Goal: Check status: Check status

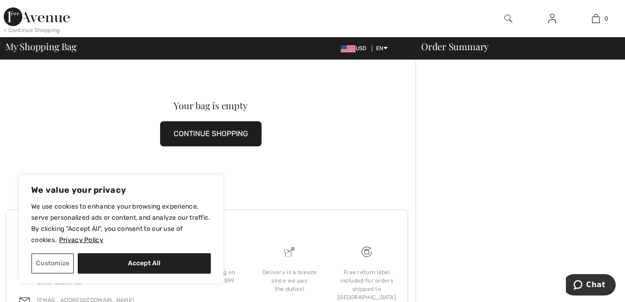
click at [555, 23] on img at bounding box center [552, 18] width 8 height 11
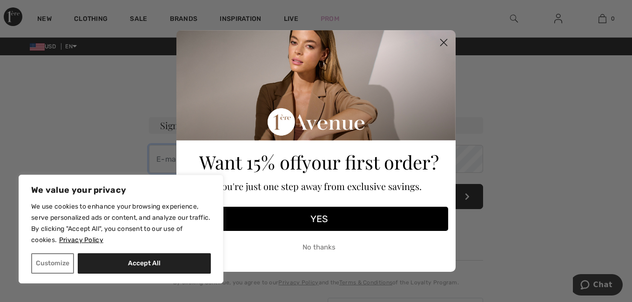
type input "[EMAIL_ADDRESS][DOMAIN_NAME]"
click at [440, 41] on circle "Close dialog" at bounding box center [443, 42] width 15 height 15
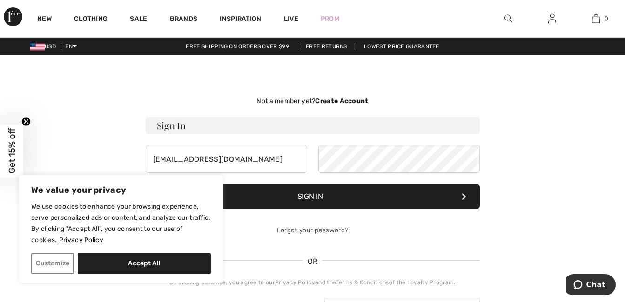
click at [369, 202] on button "Sign In" at bounding box center [313, 196] width 334 height 25
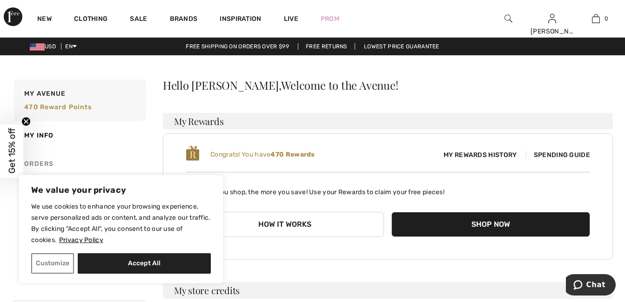
click at [41, 162] on link "Orders" at bounding box center [79, 164] width 134 height 28
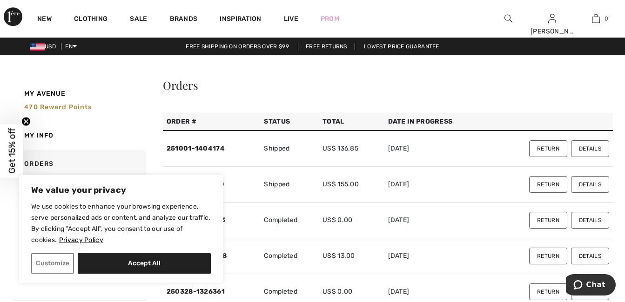
click at [602, 148] on button "Details" at bounding box center [590, 148] width 38 height 17
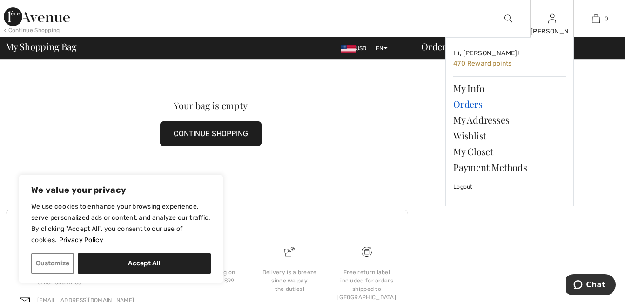
click at [473, 103] on link "Orders" at bounding box center [509, 104] width 113 height 16
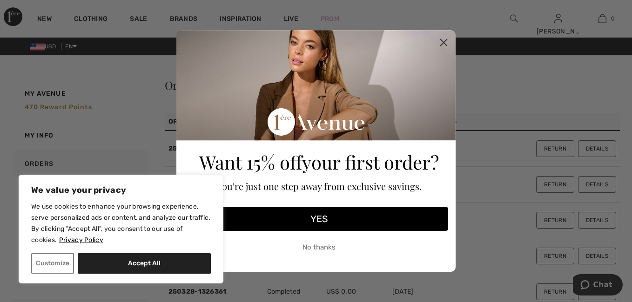
click at [441, 37] on circle "Close dialog" at bounding box center [443, 42] width 15 height 15
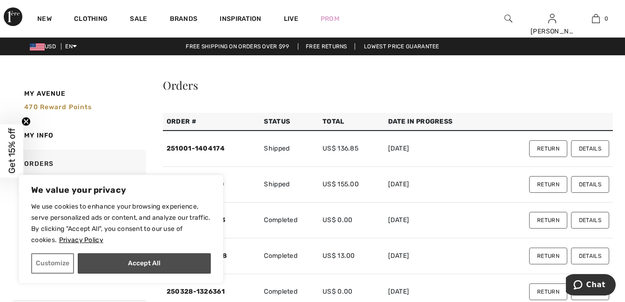
click at [139, 263] on button "Accept All" at bounding box center [144, 263] width 133 height 20
checkbox input "true"
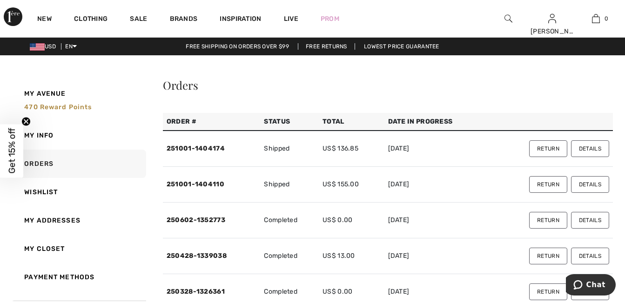
click at [586, 183] on button "Details" at bounding box center [590, 184] width 38 height 17
